Goal: Task Accomplishment & Management: Manage account settings

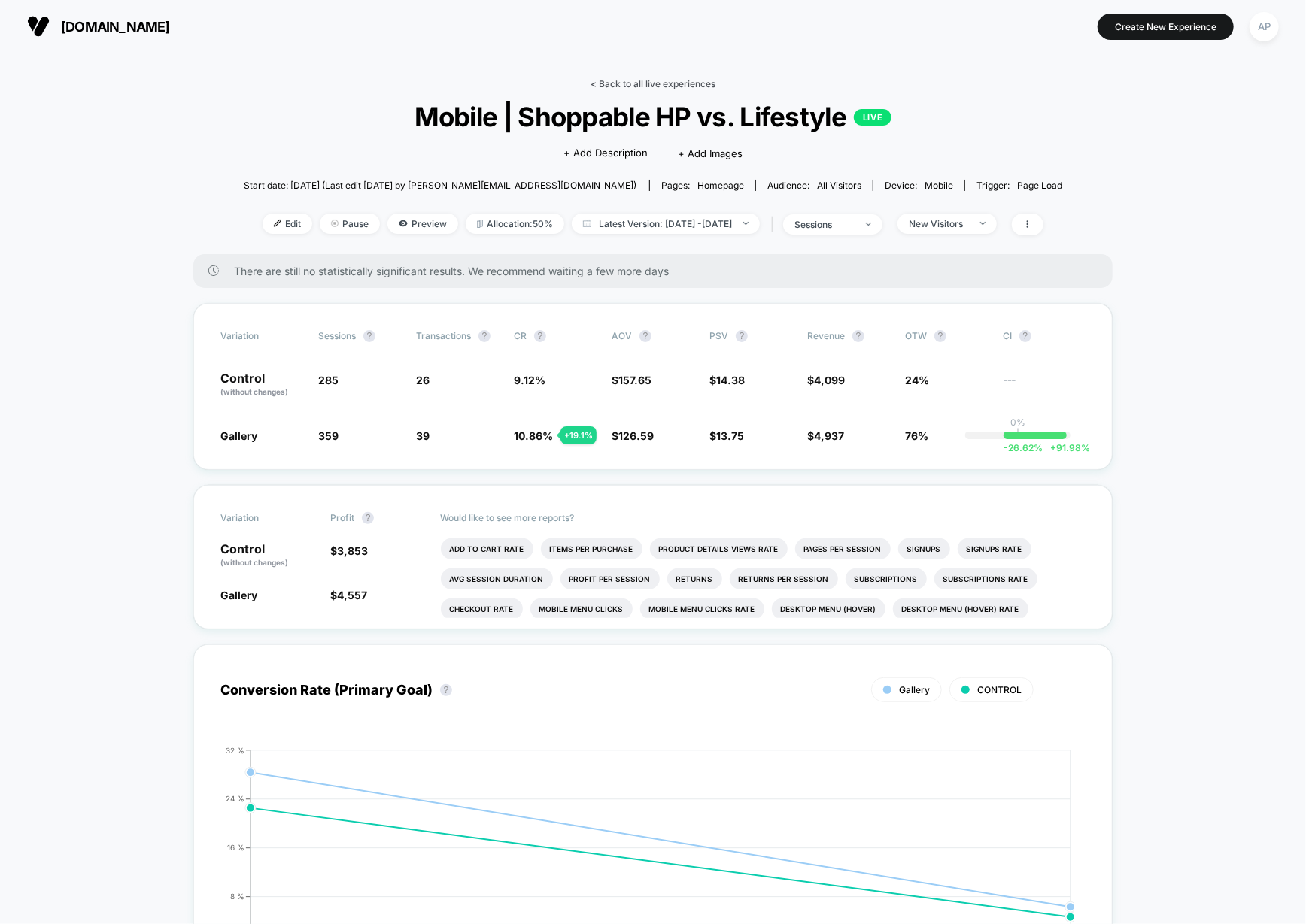
click at [631, 88] on link "< Back to all live experiences" at bounding box center [653, 84] width 125 height 11
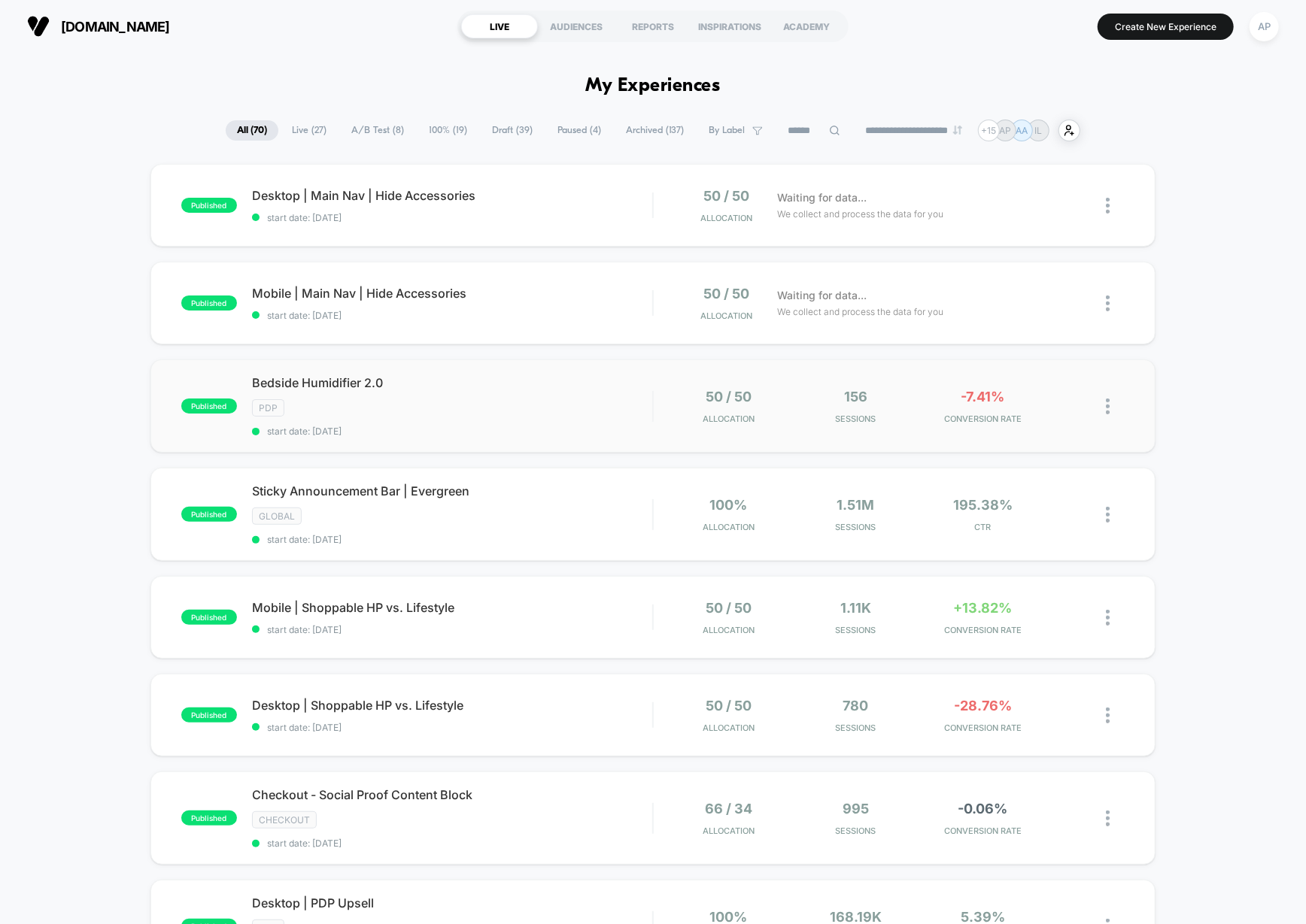
click at [553, 414] on div "PDP" at bounding box center [453, 407] width 401 height 17
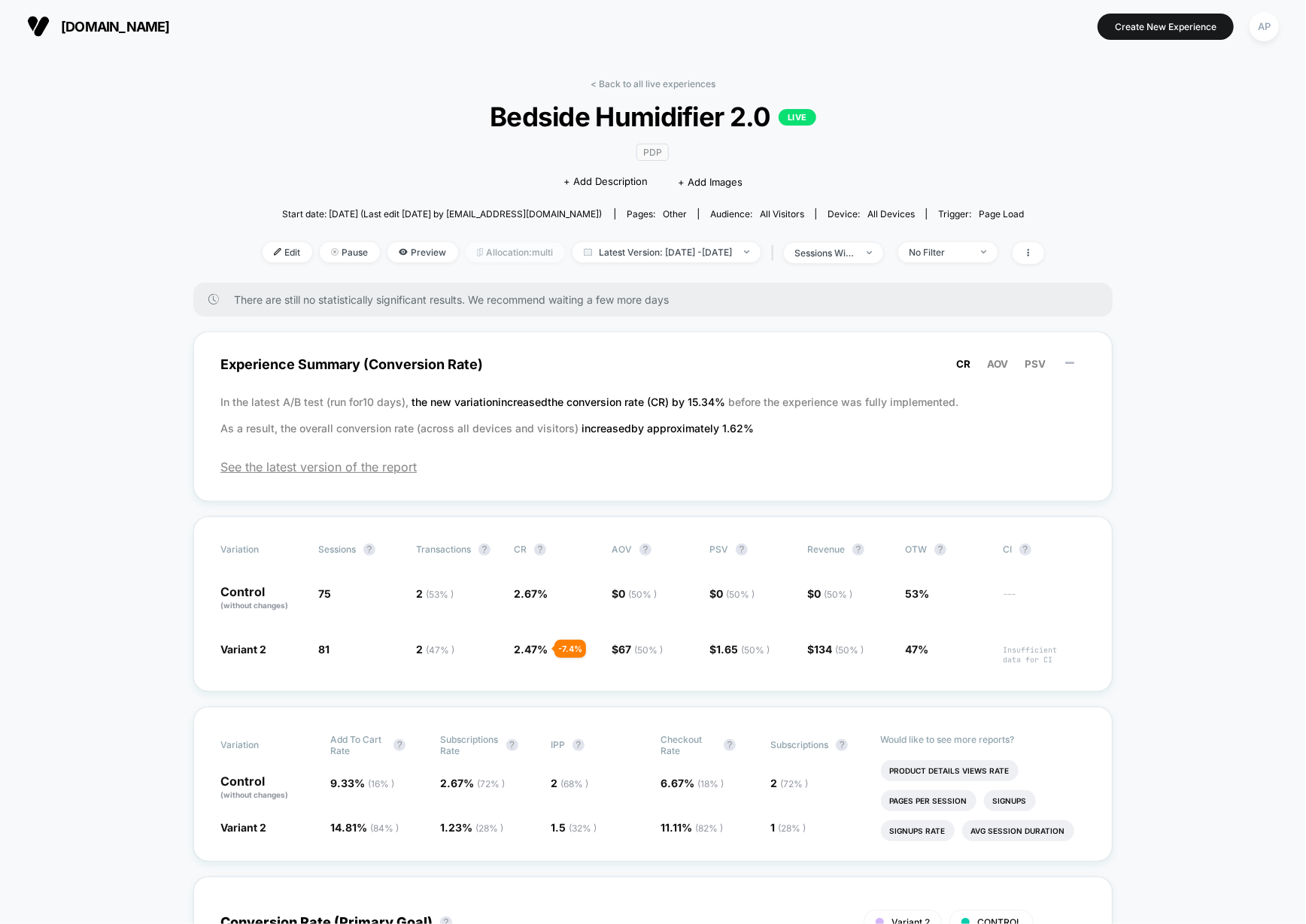
click at [535, 254] on span "Allocation: multi" at bounding box center [515, 252] width 99 height 20
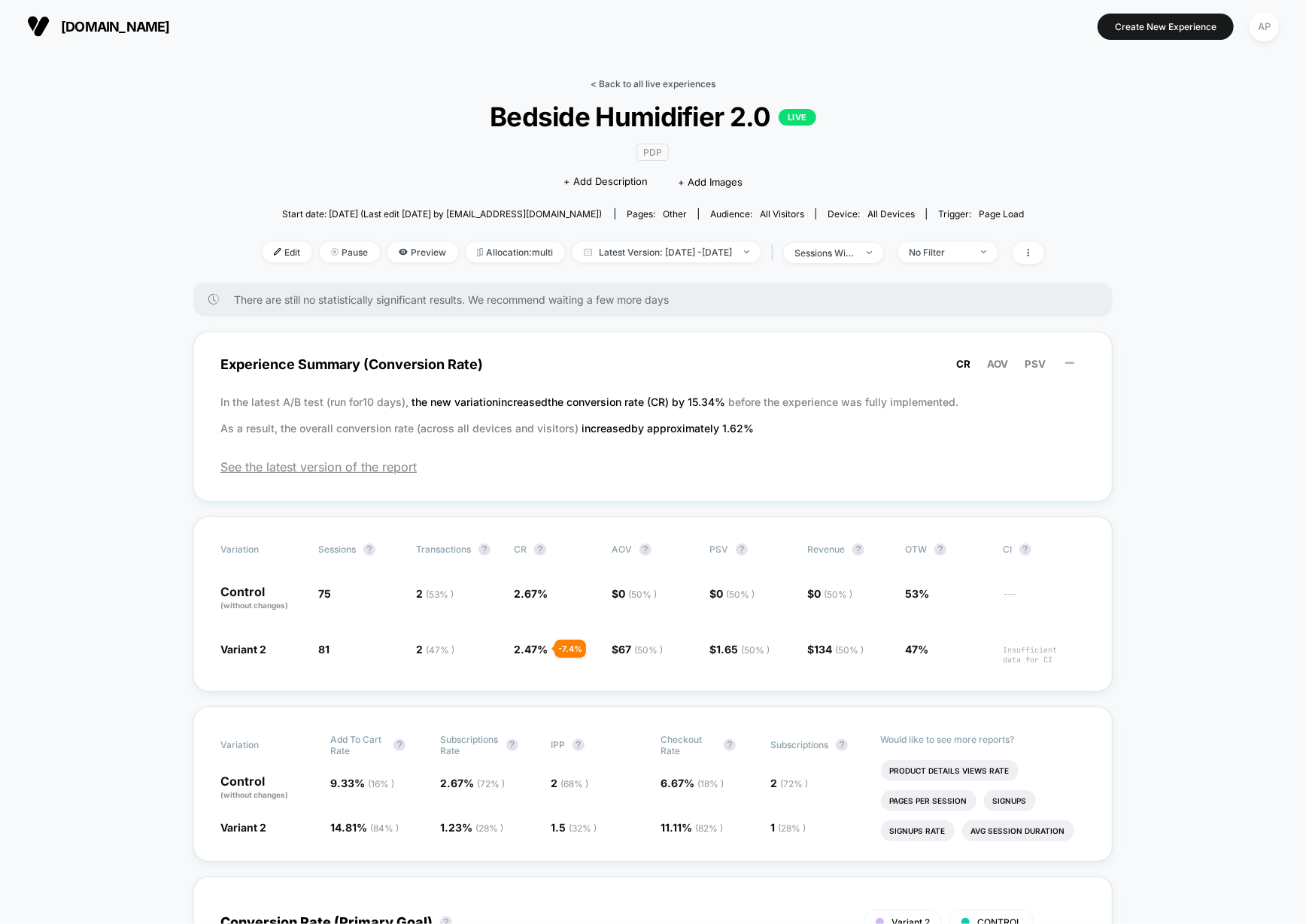
click at [666, 83] on link "< Back to all live experiences" at bounding box center [653, 84] width 125 height 11
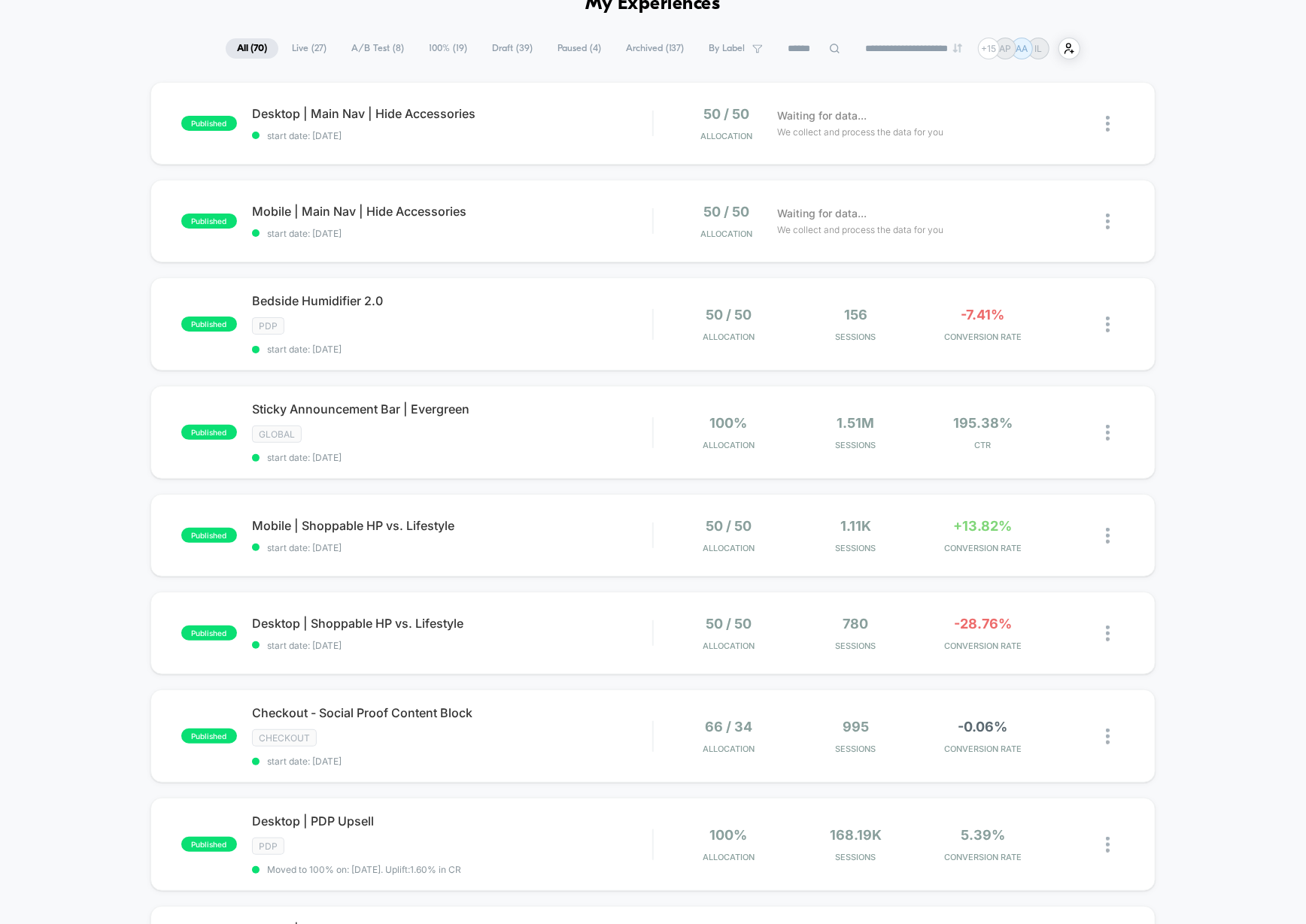
scroll to position [286, 0]
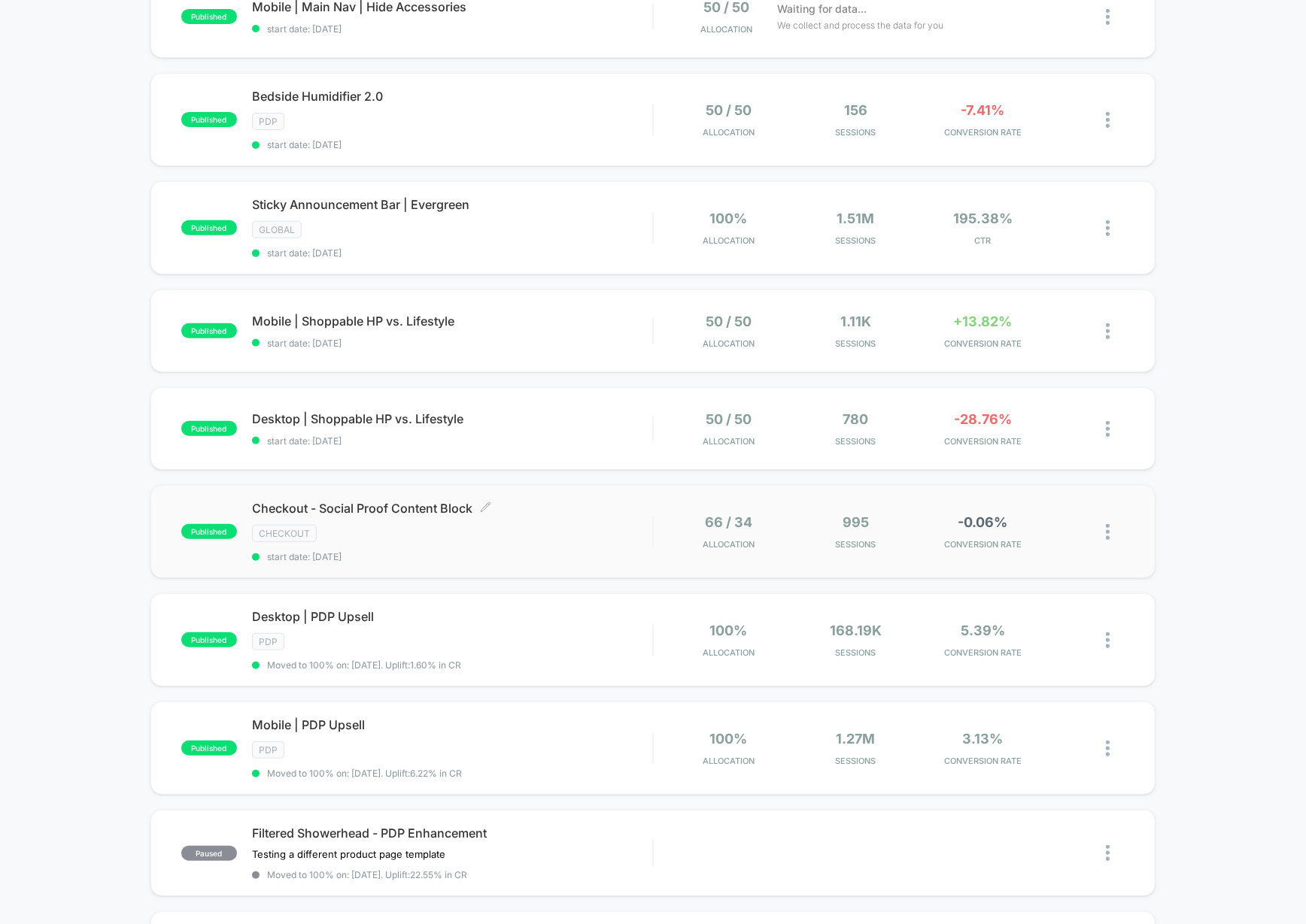
click at [598, 540] on div "Checkout - Social Proof Content Block Click to edit experience details Click to…" at bounding box center [453, 532] width 401 height 61
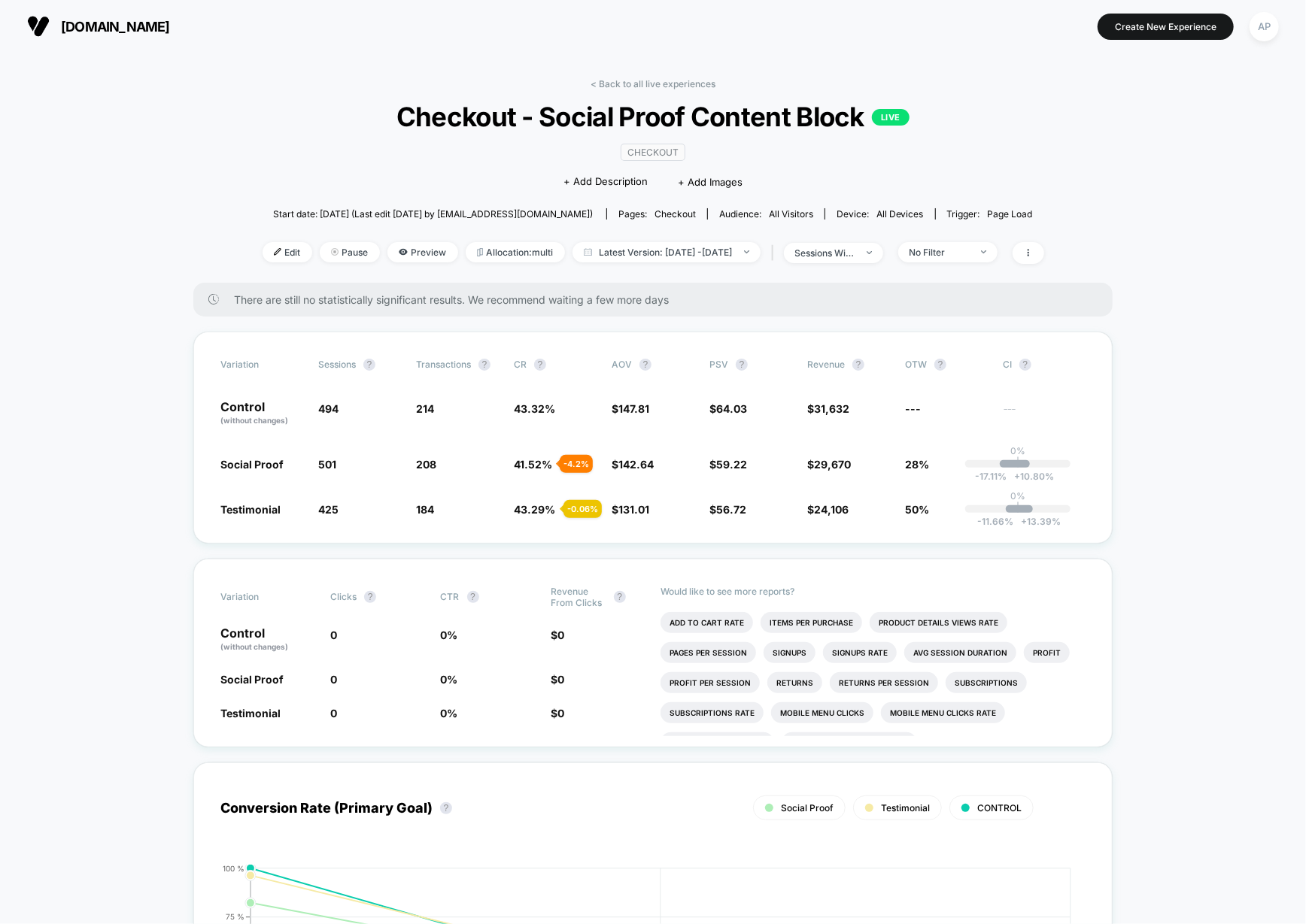
click at [623, 80] on link "< Back to all live experiences" at bounding box center [653, 84] width 125 height 11
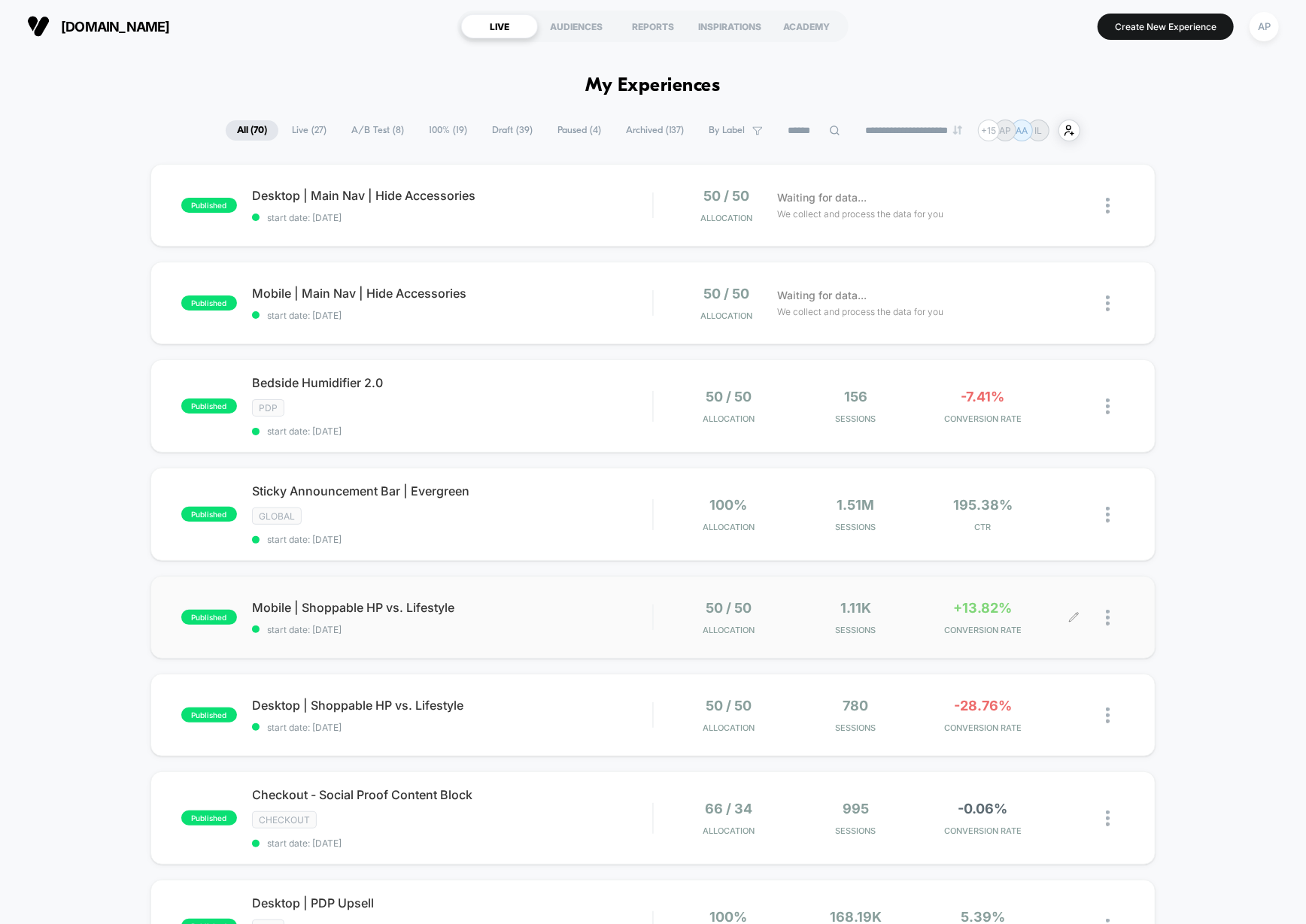
click at [1114, 614] on div at bounding box center [1115, 618] width 19 height 36
click at [1021, 597] on div "Pause" at bounding box center [1031, 597] width 135 height 34
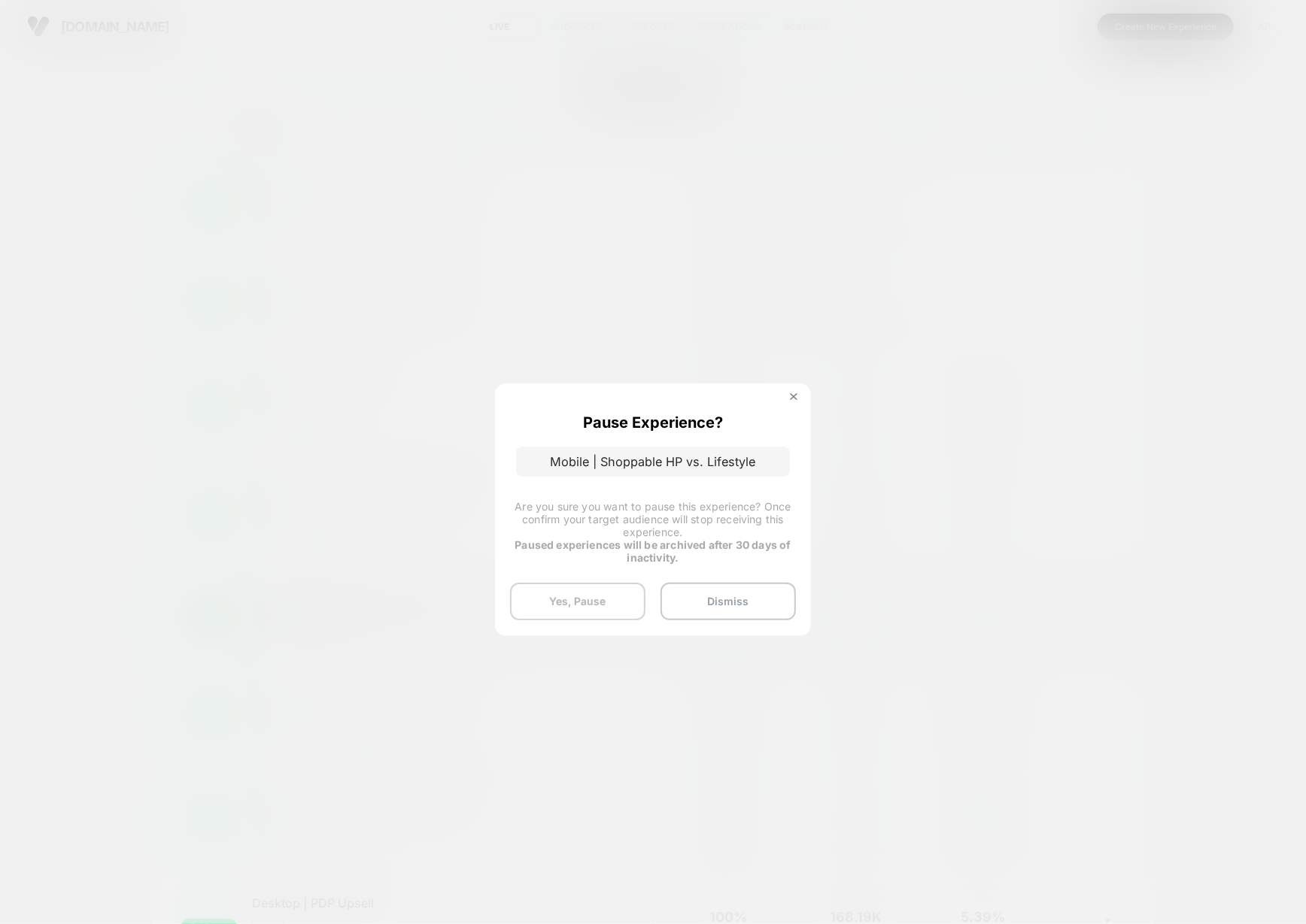
click at [585, 597] on button "Yes, Pause" at bounding box center [577, 601] width 135 height 38
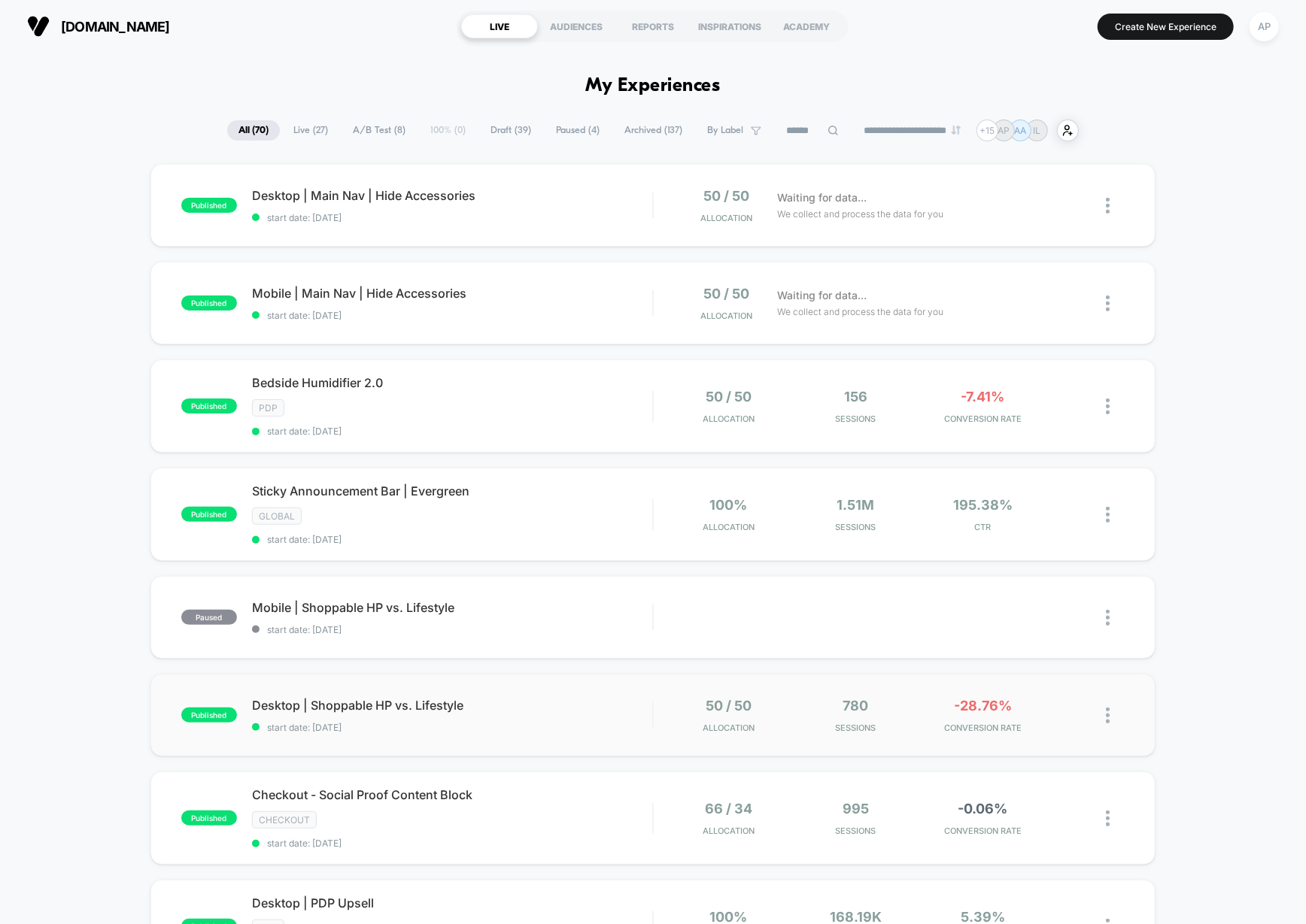
click at [1109, 709] on img at bounding box center [1108, 715] width 4 height 16
click at [1000, 697] on div "Pause" at bounding box center [1031, 695] width 135 height 34
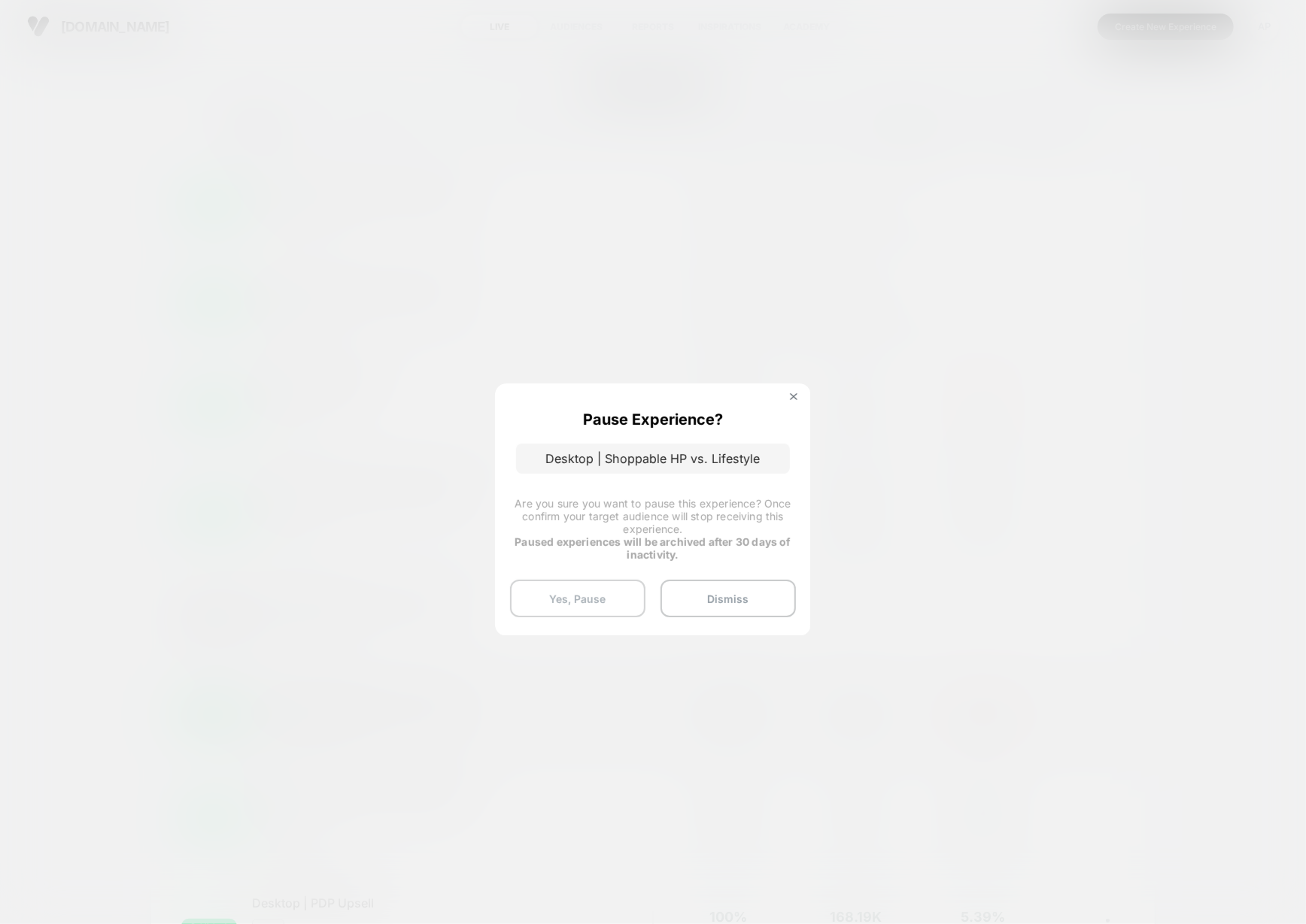
click at [564, 594] on button "Yes, Pause" at bounding box center [577, 598] width 135 height 38
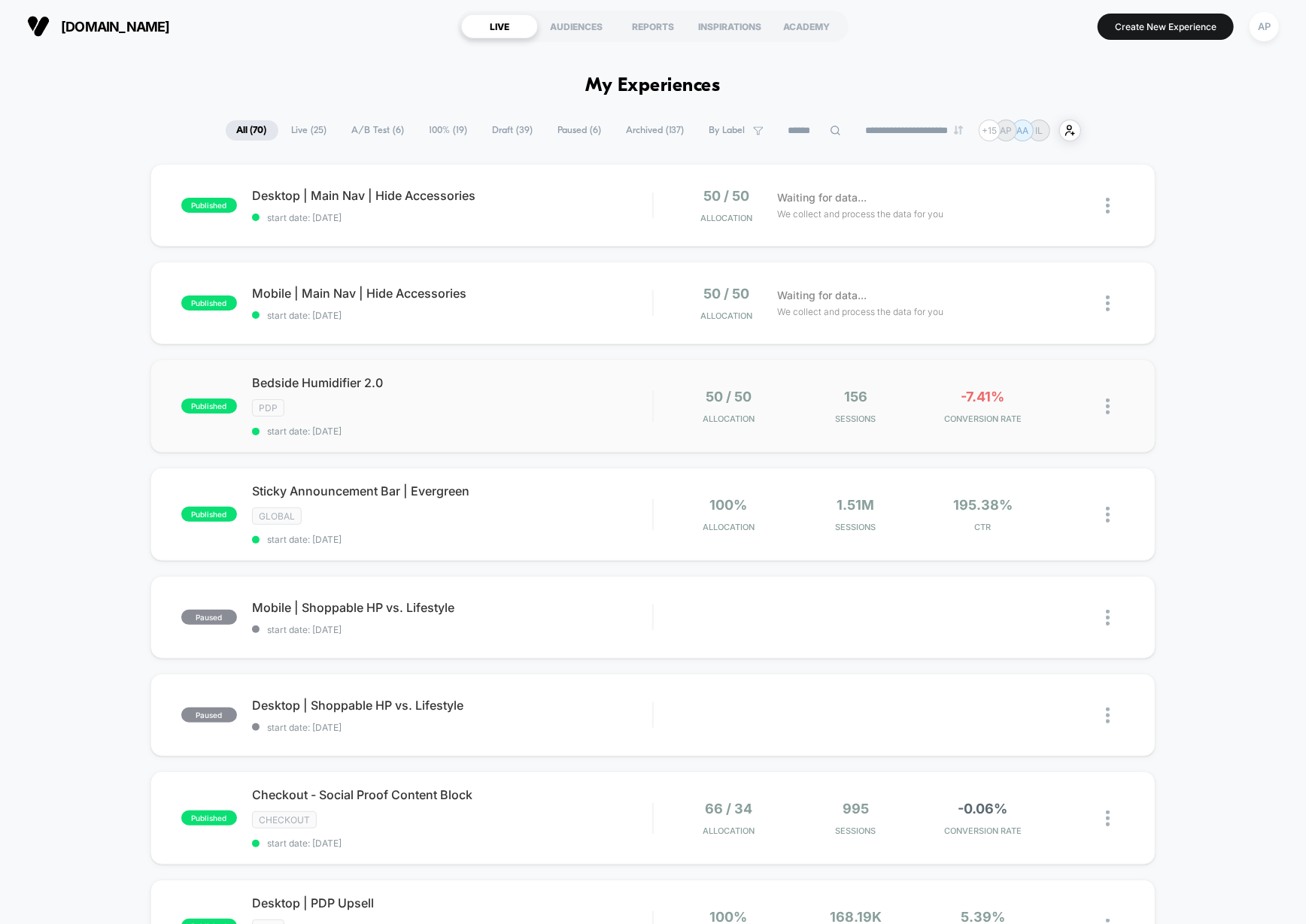
click at [1109, 401] on img at bounding box center [1108, 407] width 4 height 16
click at [1043, 419] on div "Preview Link" at bounding box center [1031, 423] width 135 height 34
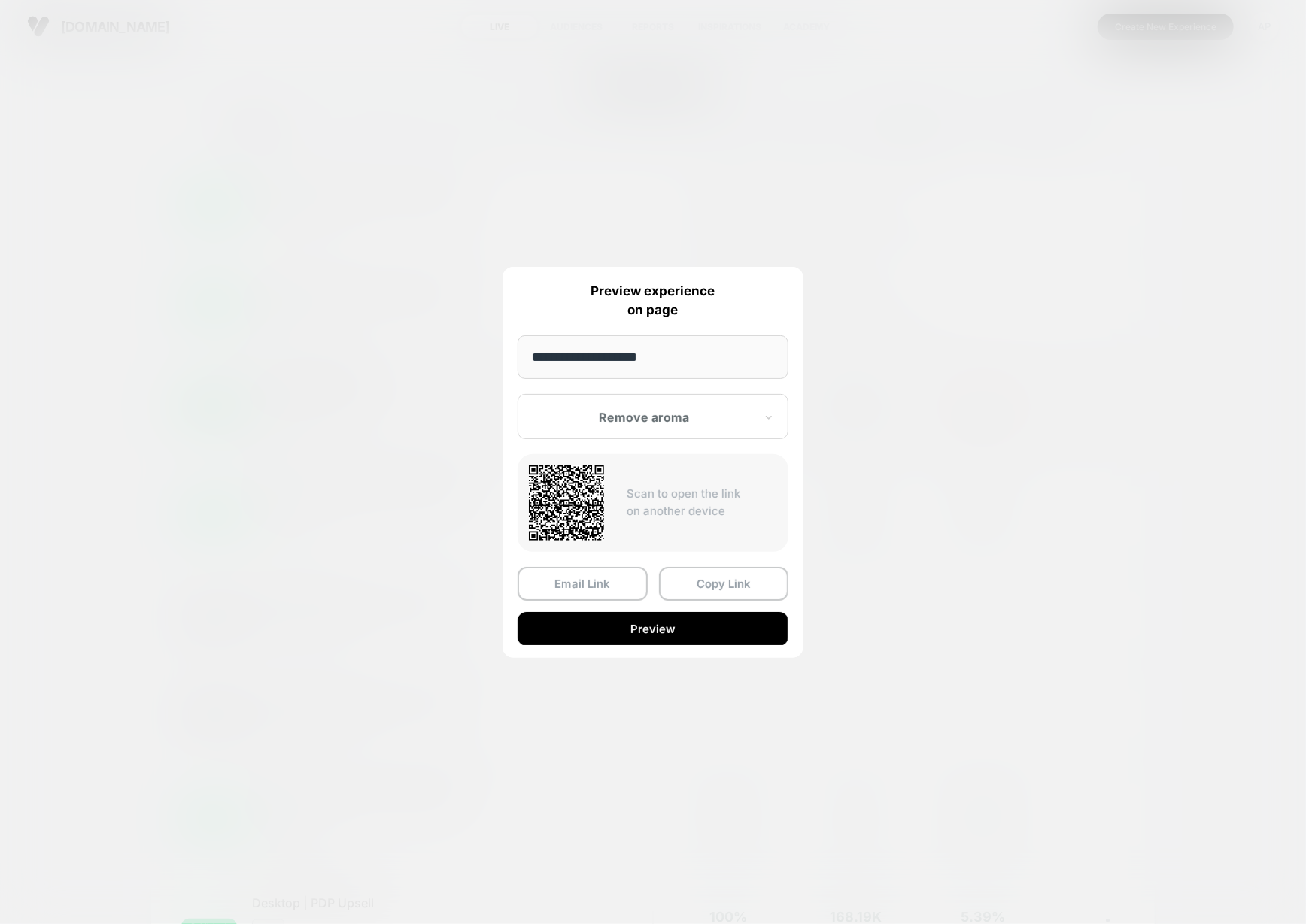
click at [666, 416] on div at bounding box center [645, 417] width 222 height 15
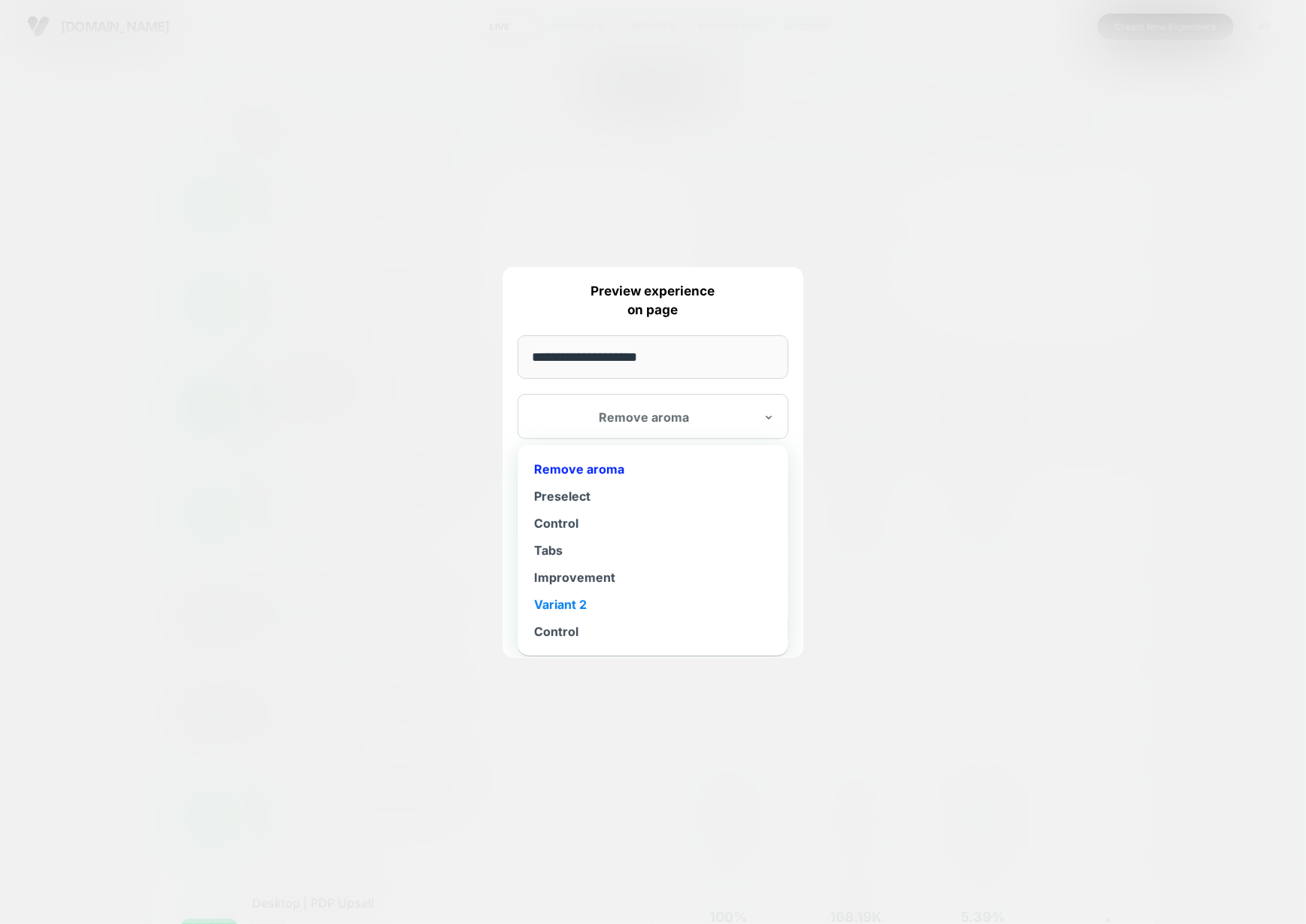
click at [565, 605] on div "Variant 2" at bounding box center [653, 604] width 256 height 27
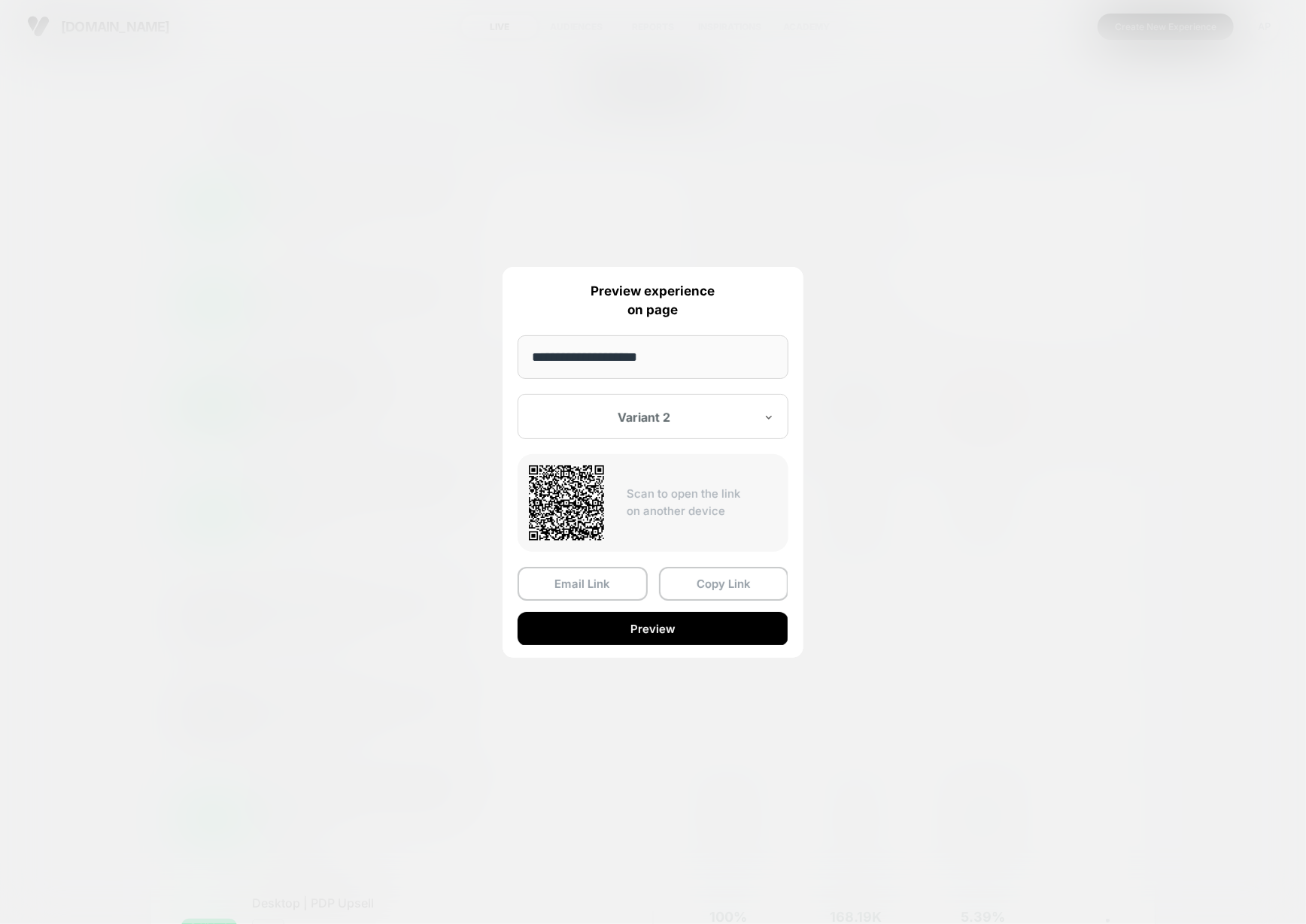
click at [1055, 602] on div at bounding box center [653, 462] width 1306 height 924
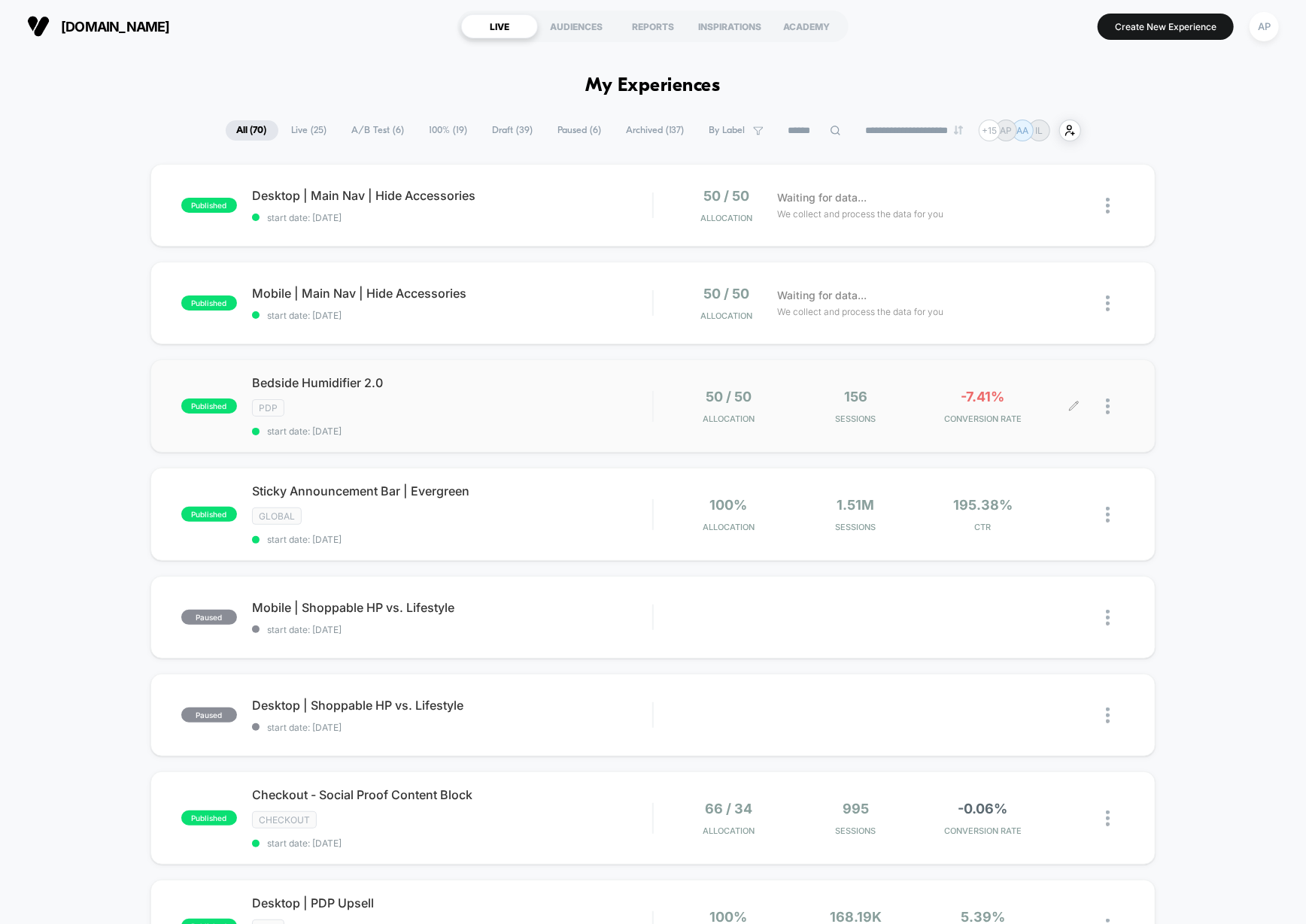
click at [374, 129] on span "A/B Test ( 6 )" at bounding box center [378, 130] width 75 height 20
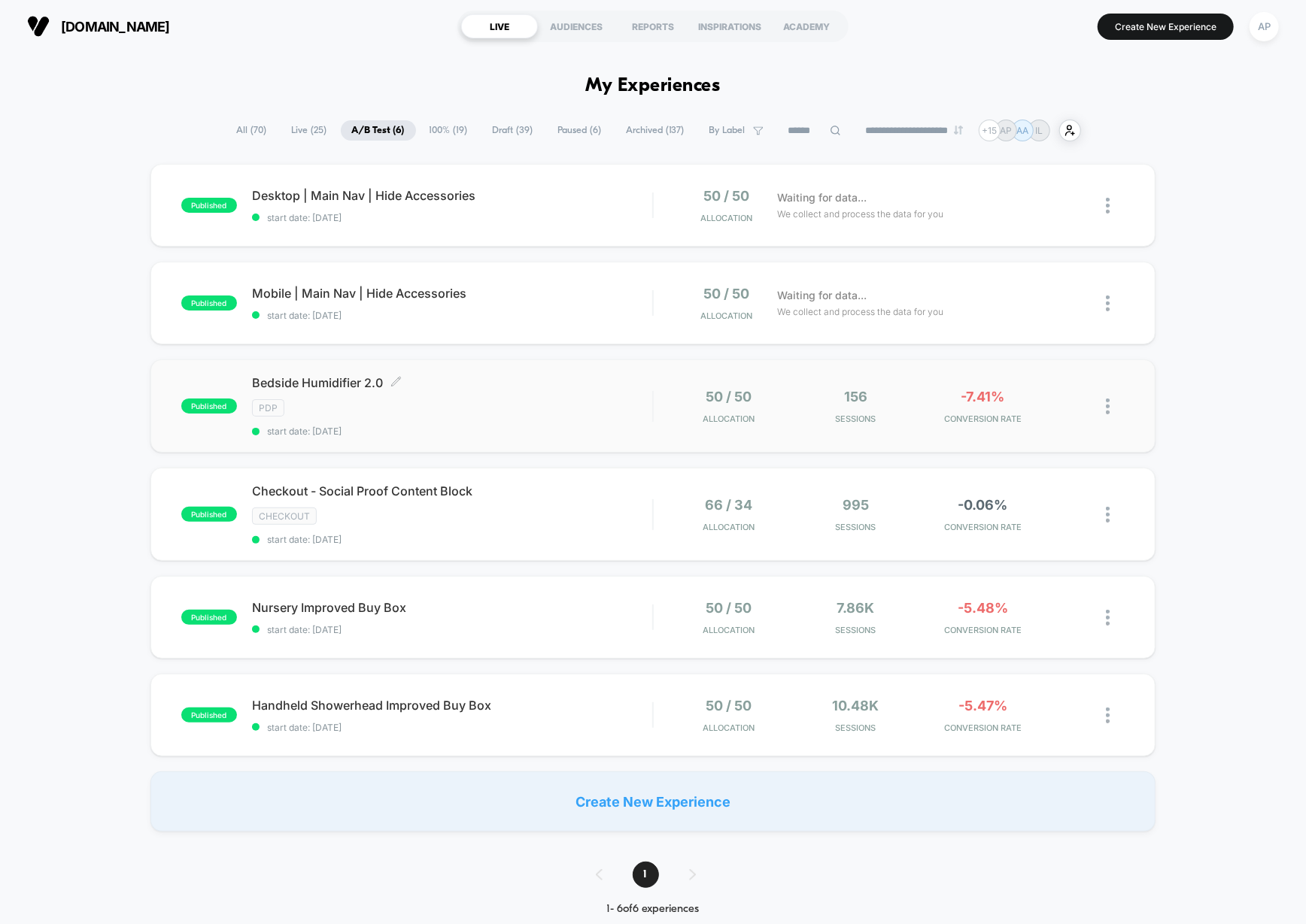
click at [570, 424] on div "Bedside Humidifier 2.0 Click to edit experience details Click to edit experienc…" at bounding box center [453, 406] width 401 height 61
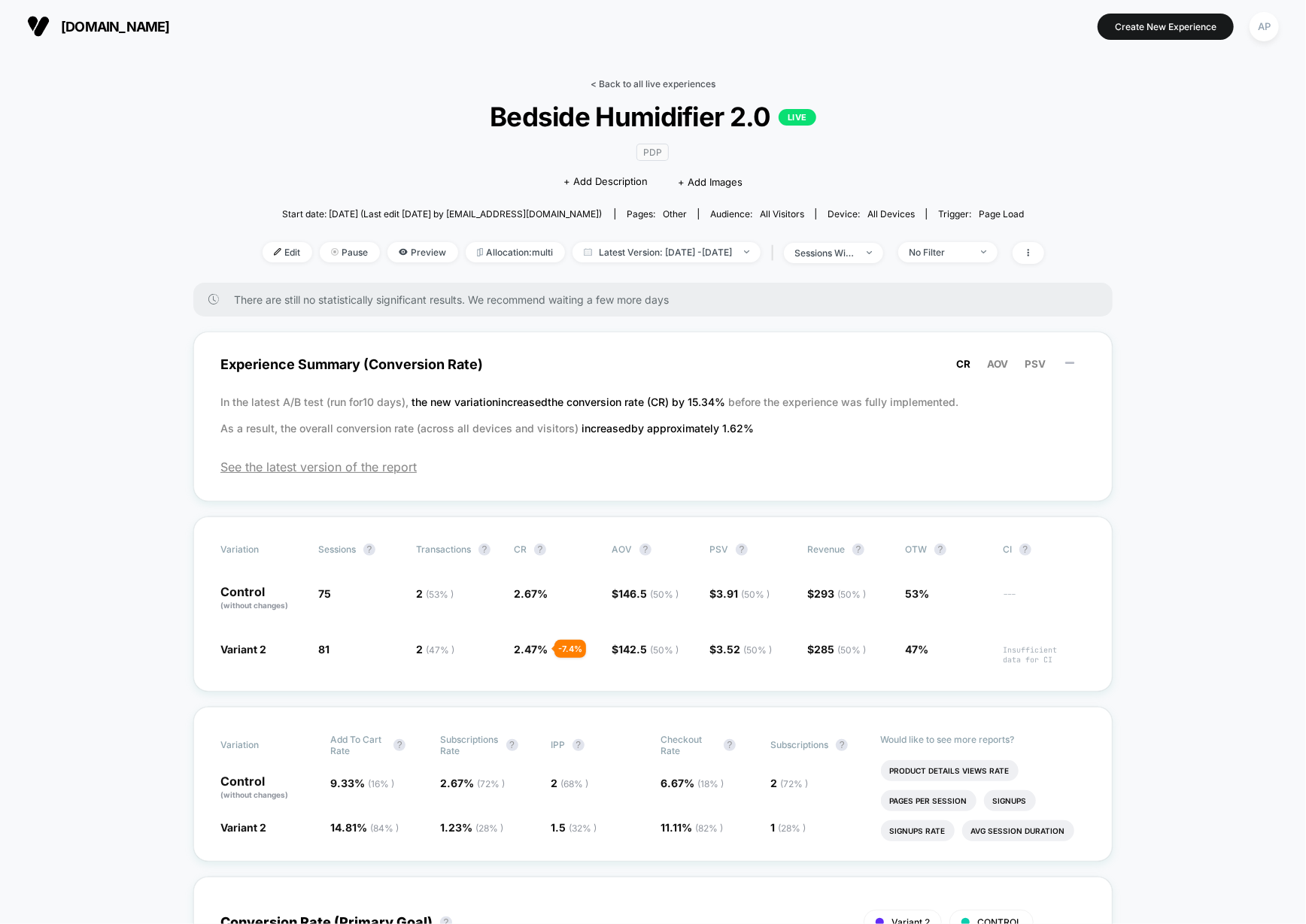
click at [658, 82] on link "< Back to all live experiences" at bounding box center [653, 84] width 125 height 11
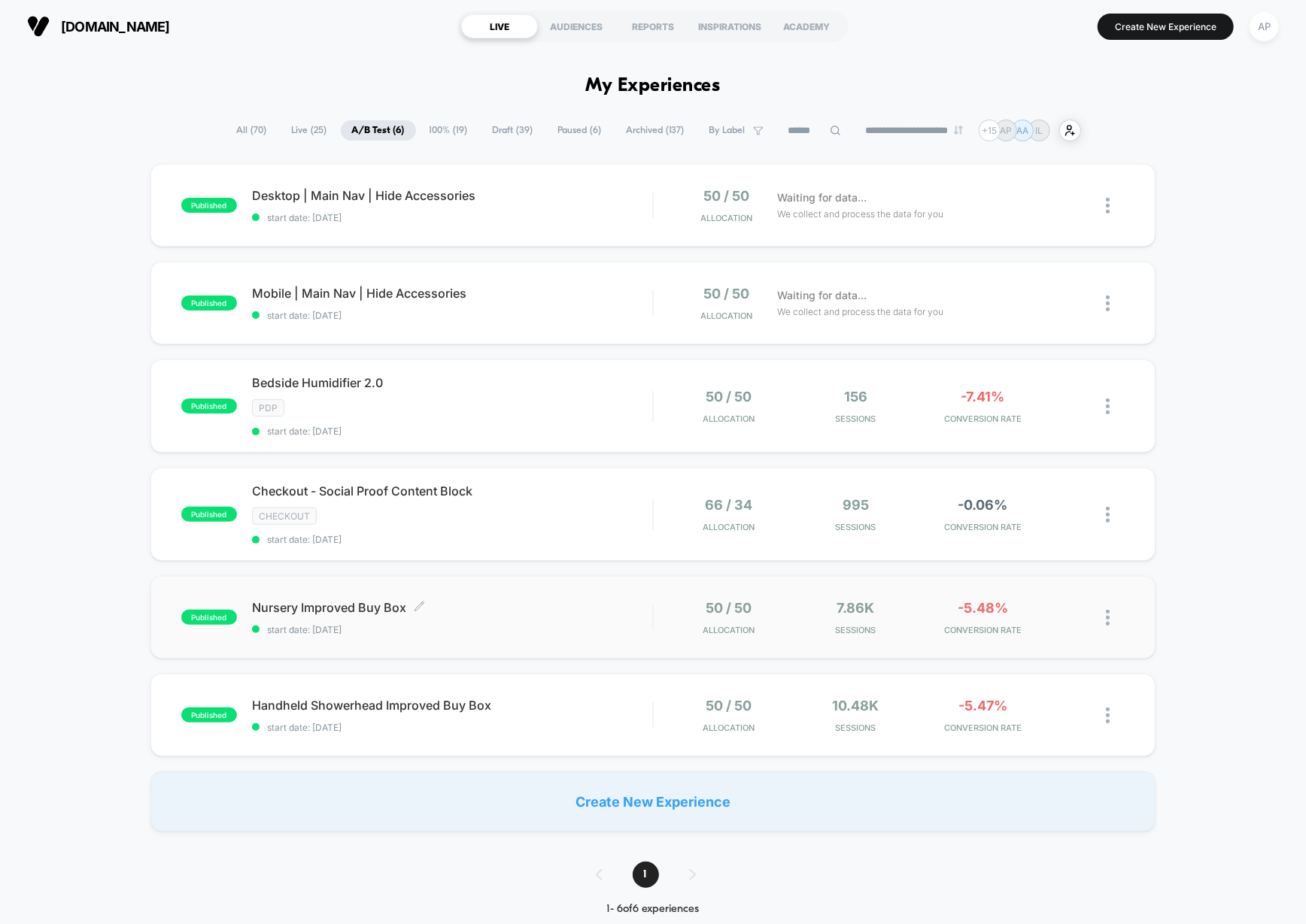
click at [577, 624] on span "start date: 9/24/2025" at bounding box center [453, 630] width 401 height 11
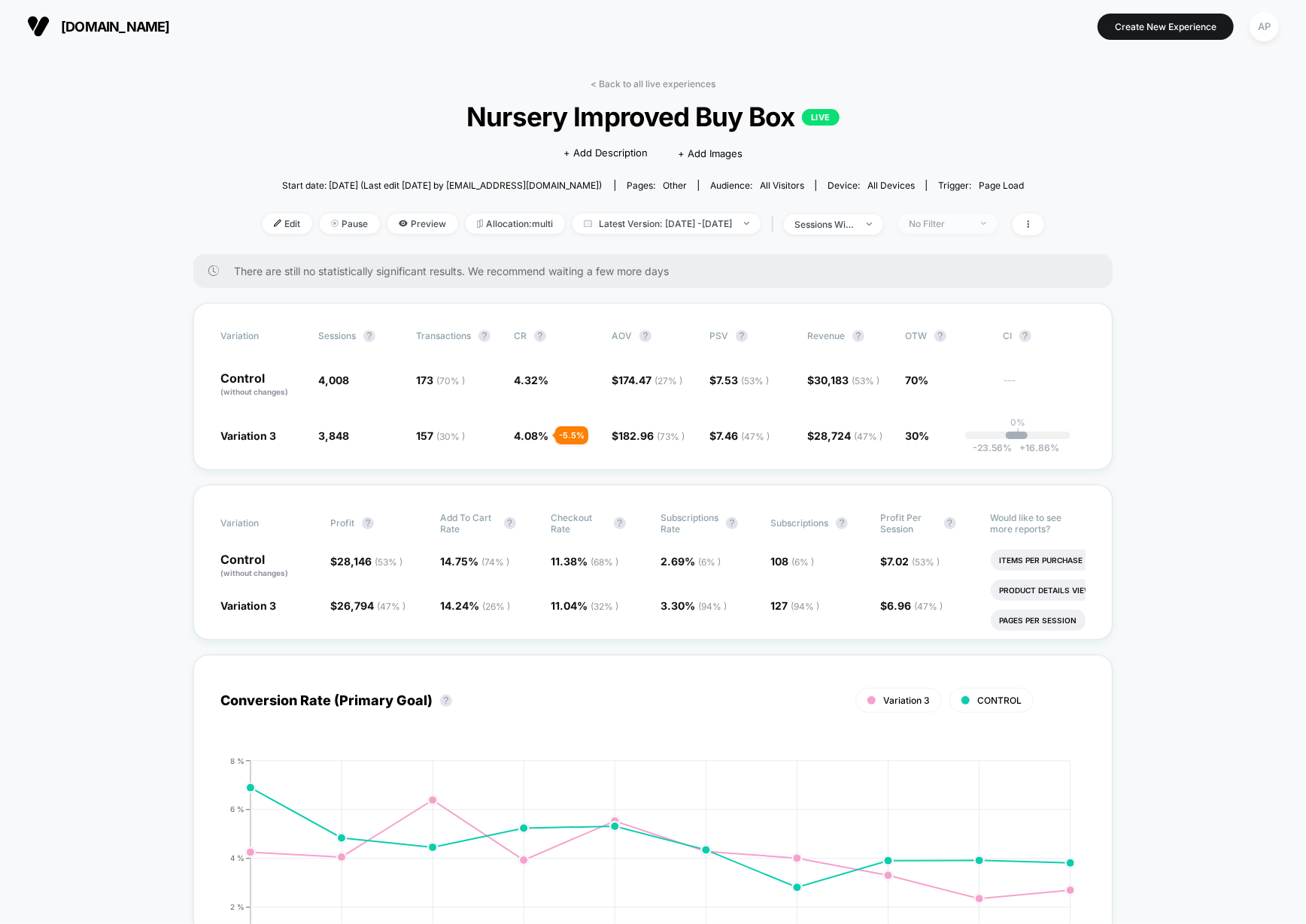
click at [981, 223] on div at bounding box center [975, 223] width 11 height 1
click at [935, 377] on div "Mobile Visitors ? Desktop Visitors ? Returning Visitors ? New Visitors ? No Fil…" at bounding box center [970, 363] width 184 height 230
drag, startPoint x: 936, startPoint y: 371, endPoint x: 953, endPoint y: 390, distance: 25.5
click at [936, 371] on span "New Visitors" at bounding box center [955, 369] width 61 height 13
click at [1000, 449] on button "Save" at bounding box center [970, 441] width 137 height 25
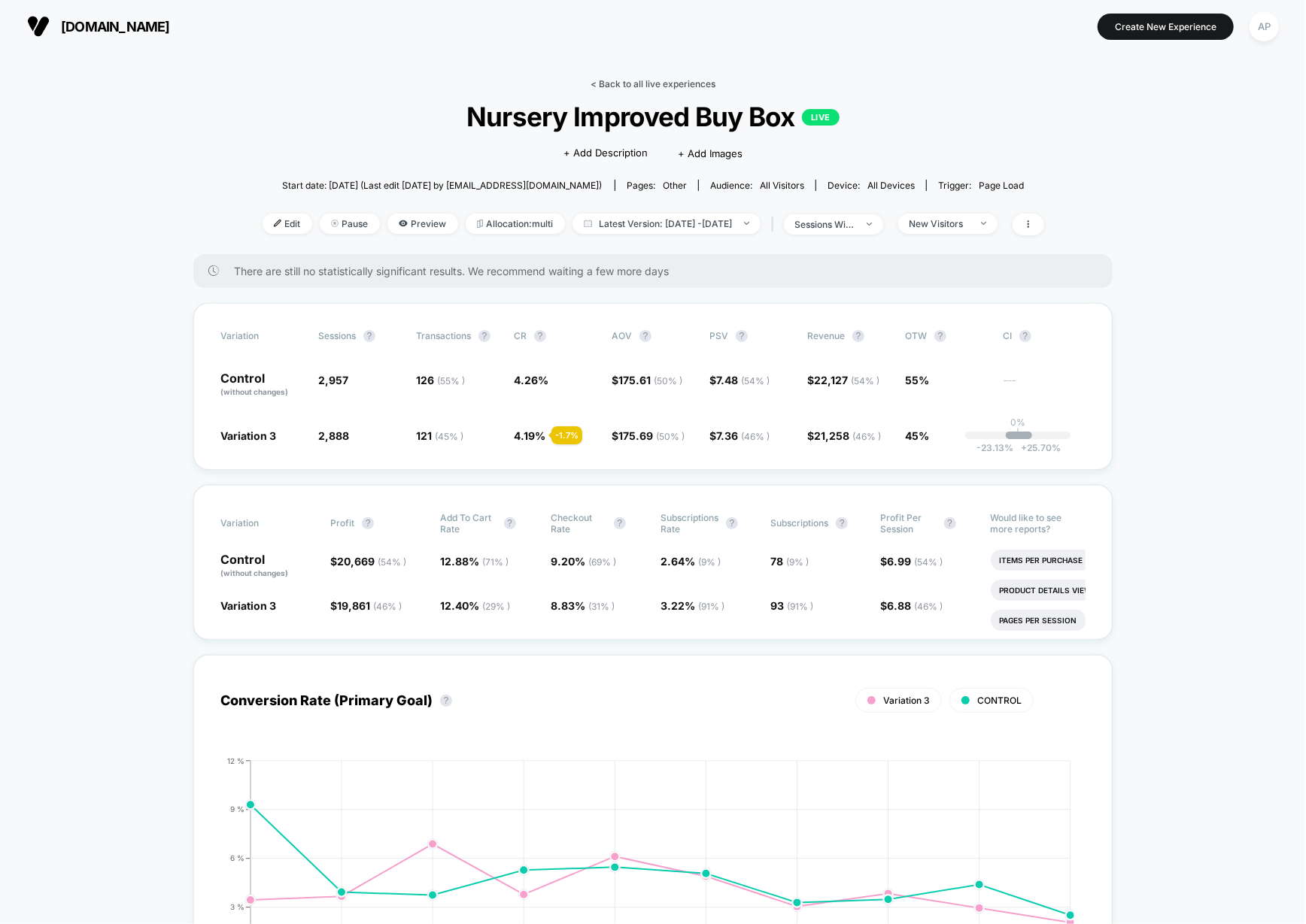
click at [698, 81] on link "< Back to all live experiences" at bounding box center [653, 84] width 125 height 11
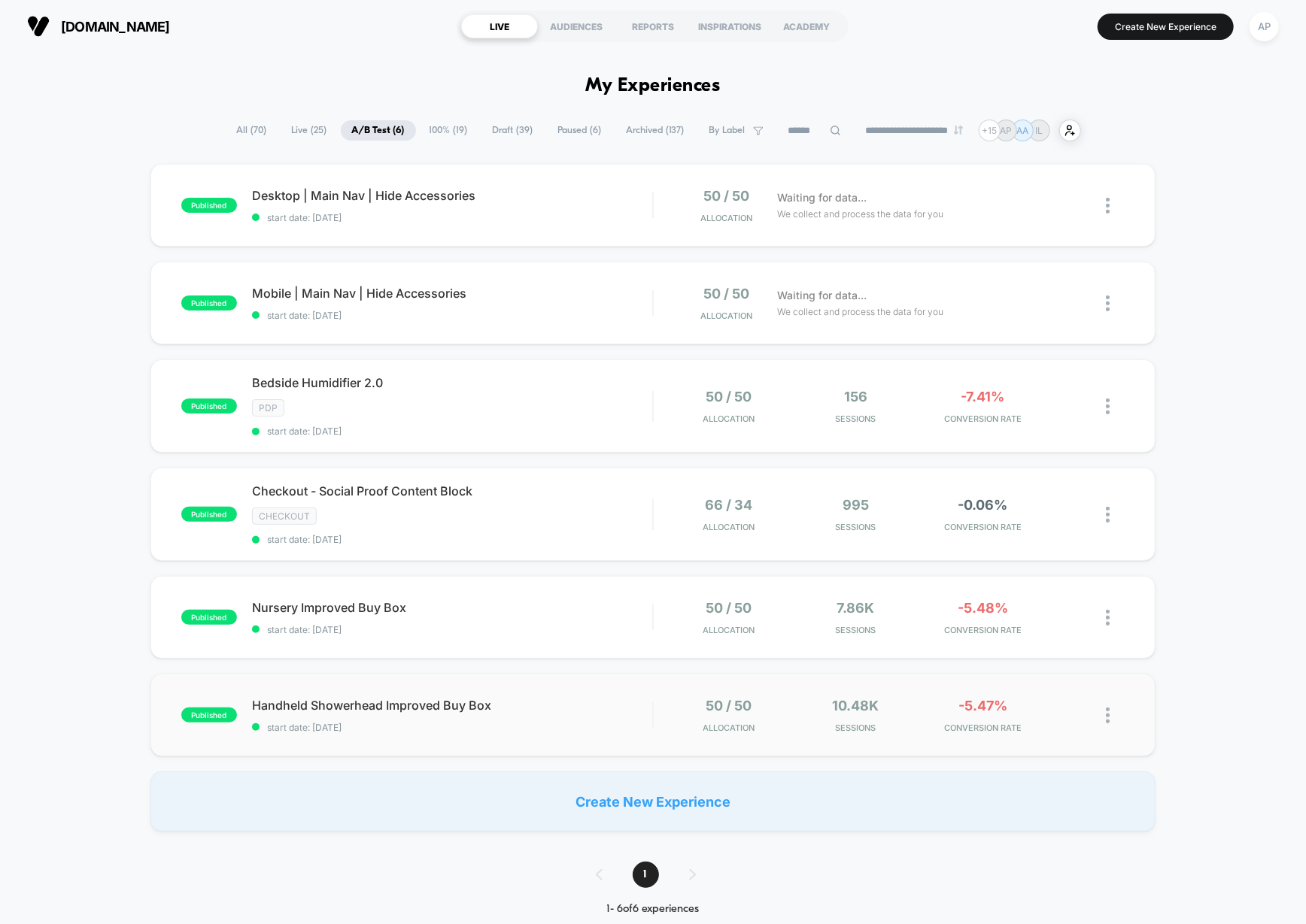
click at [597, 694] on div "published Handheld Showerhead Improved Buy Box start date: 9/22/2025 50 / 50 Al…" at bounding box center [653, 715] width 1006 height 82
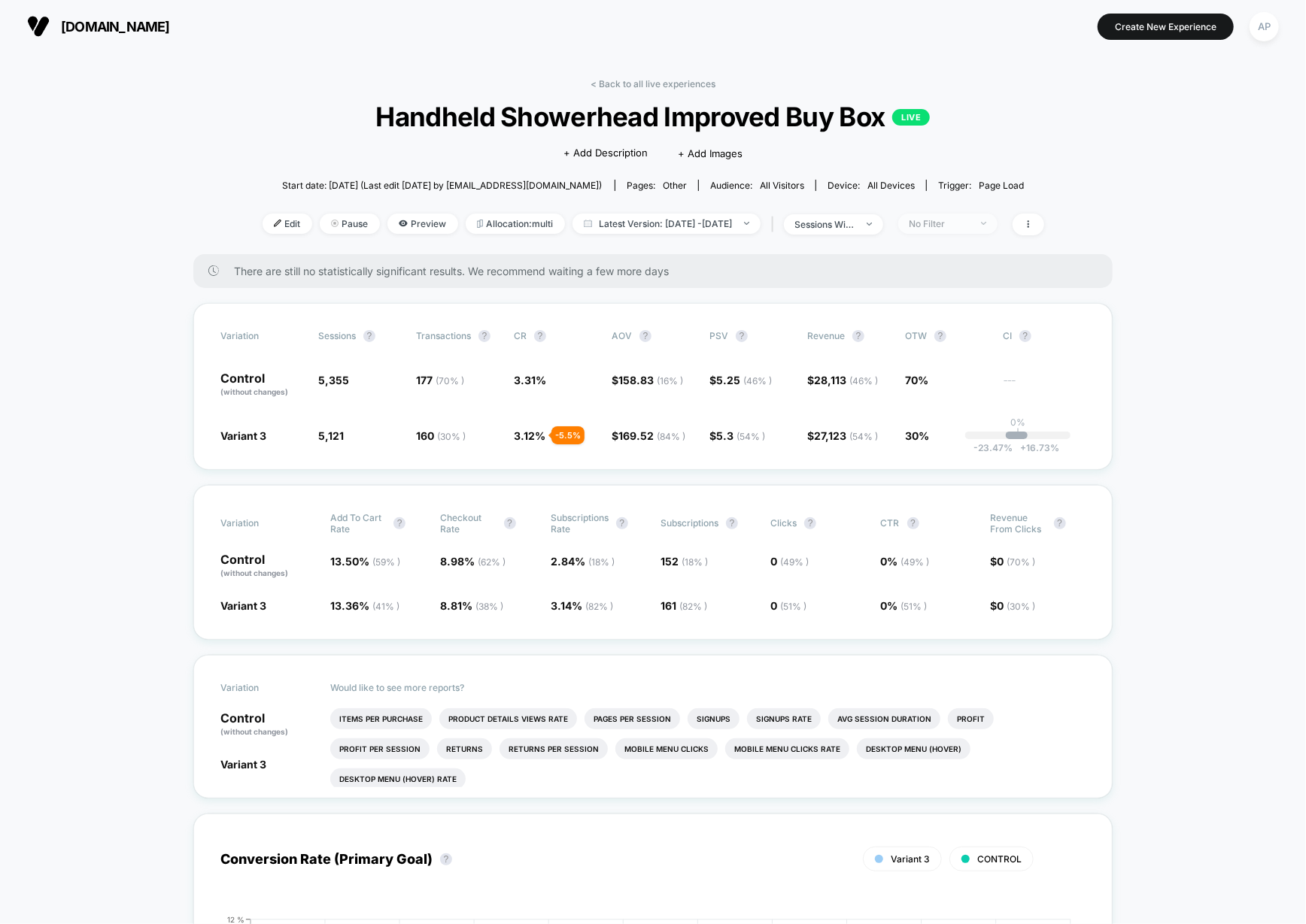
click at [953, 222] on div "No Filter" at bounding box center [940, 224] width 60 height 11
click at [945, 372] on span "New Visitors" at bounding box center [956, 369] width 61 height 13
click at [974, 441] on button "Save" at bounding box center [970, 441] width 137 height 25
click at [700, 84] on link "< Back to all live experiences" at bounding box center [653, 84] width 125 height 11
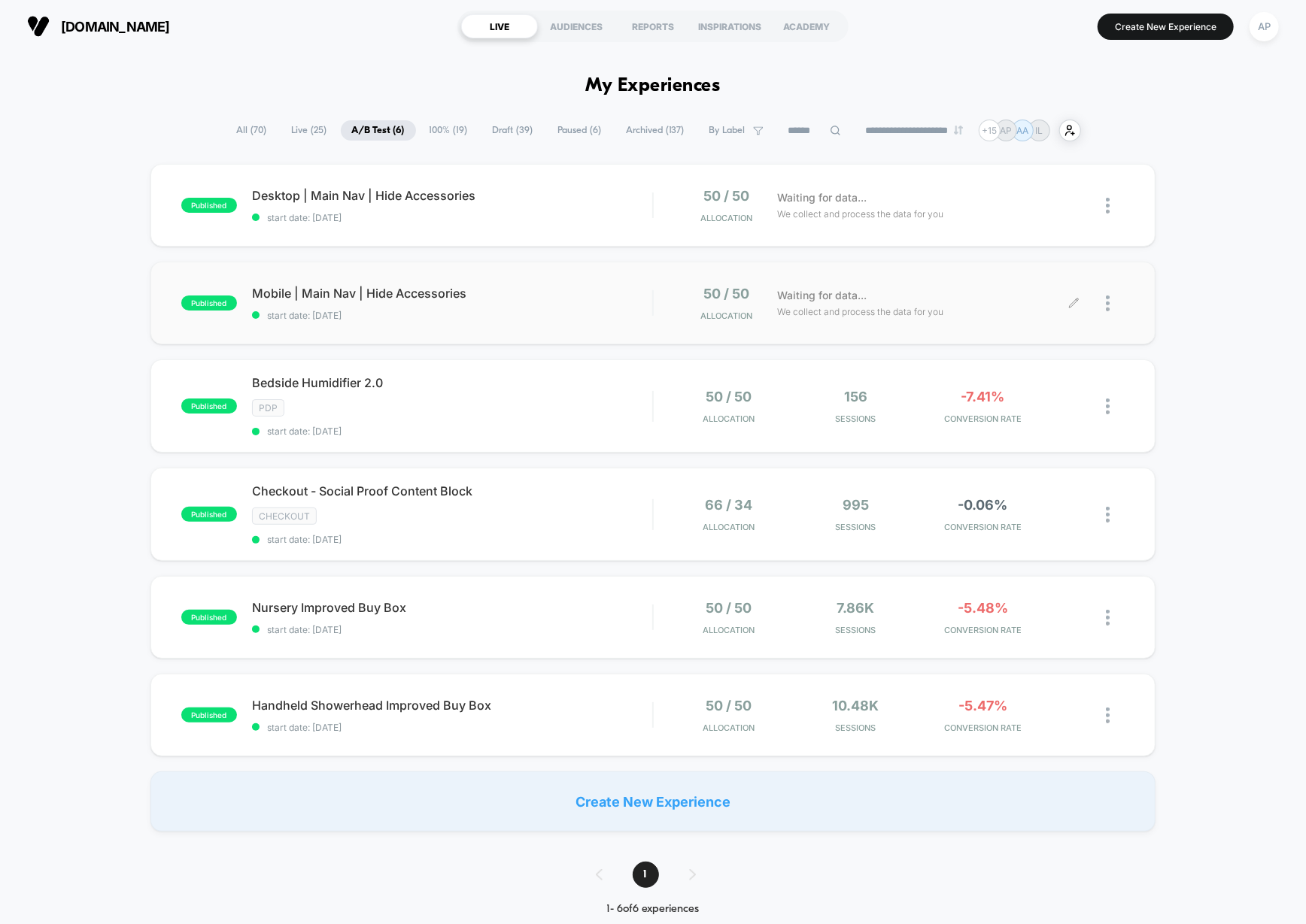
click at [1111, 297] on div at bounding box center [1115, 304] width 19 height 36
click at [1207, 251] on div "published Desktop | Main Nav | Hide Accessories start date: 10/3/2025 50 / 50 A…" at bounding box center [653, 498] width 1306 height 668
click at [1108, 200] on img at bounding box center [1108, 206] width 4 height 16
click at [1063, 214] on div "Preview Link" at bounding box center [1031, 224] width 135 height 34
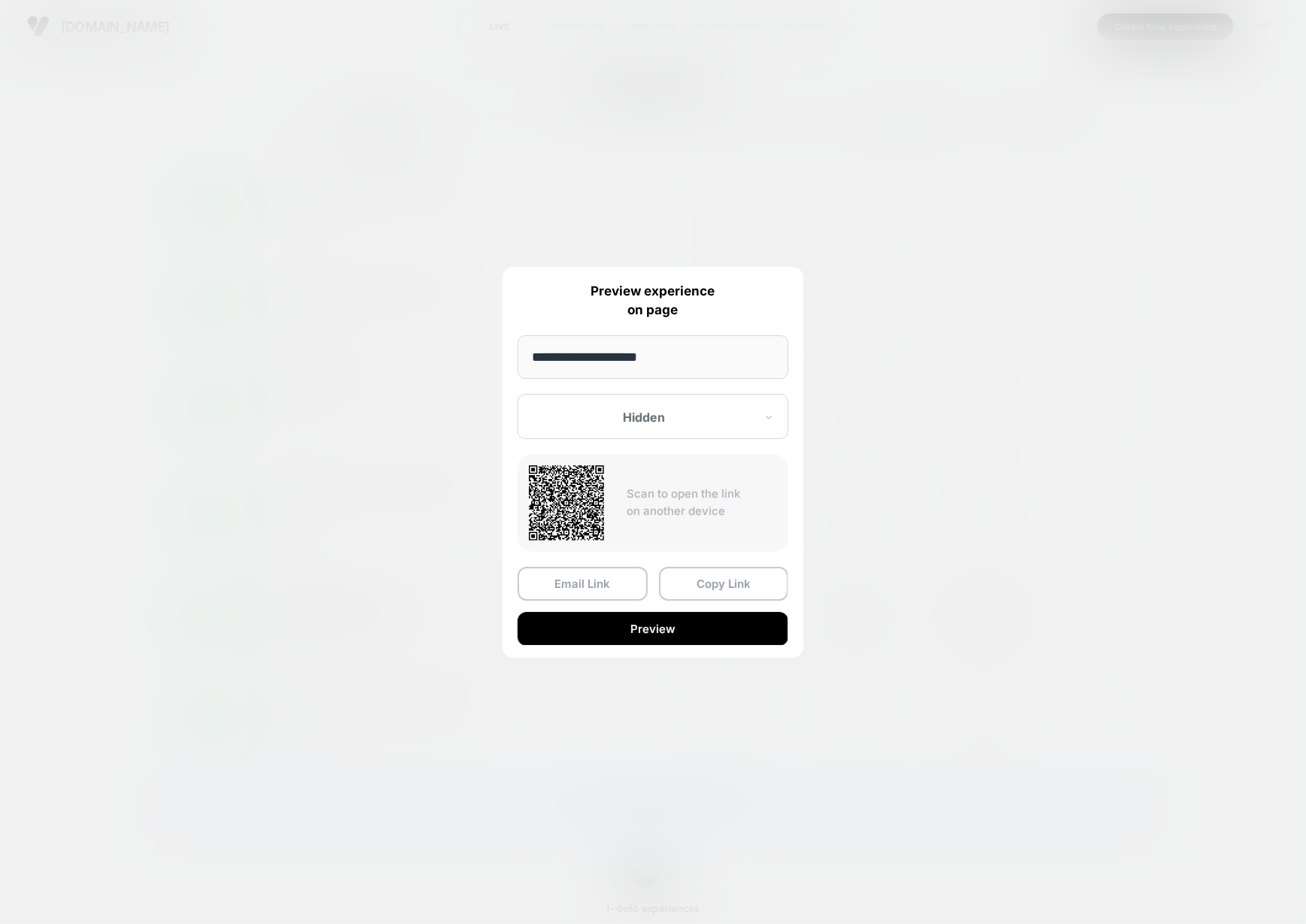
click at [602, 625] on button "Preview" at bounding box center [653, 629] width 271 height 34
